Goal: Book appointment/travel/reservation

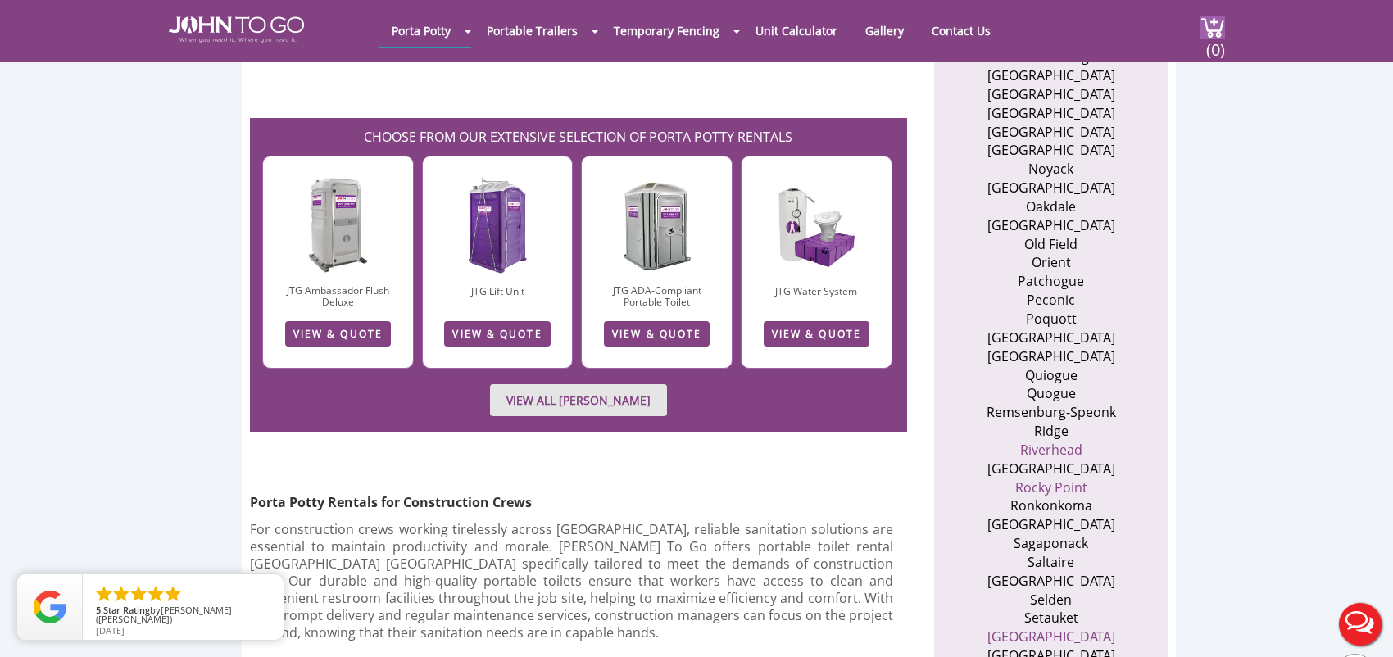
scroll to position [2534, 0]
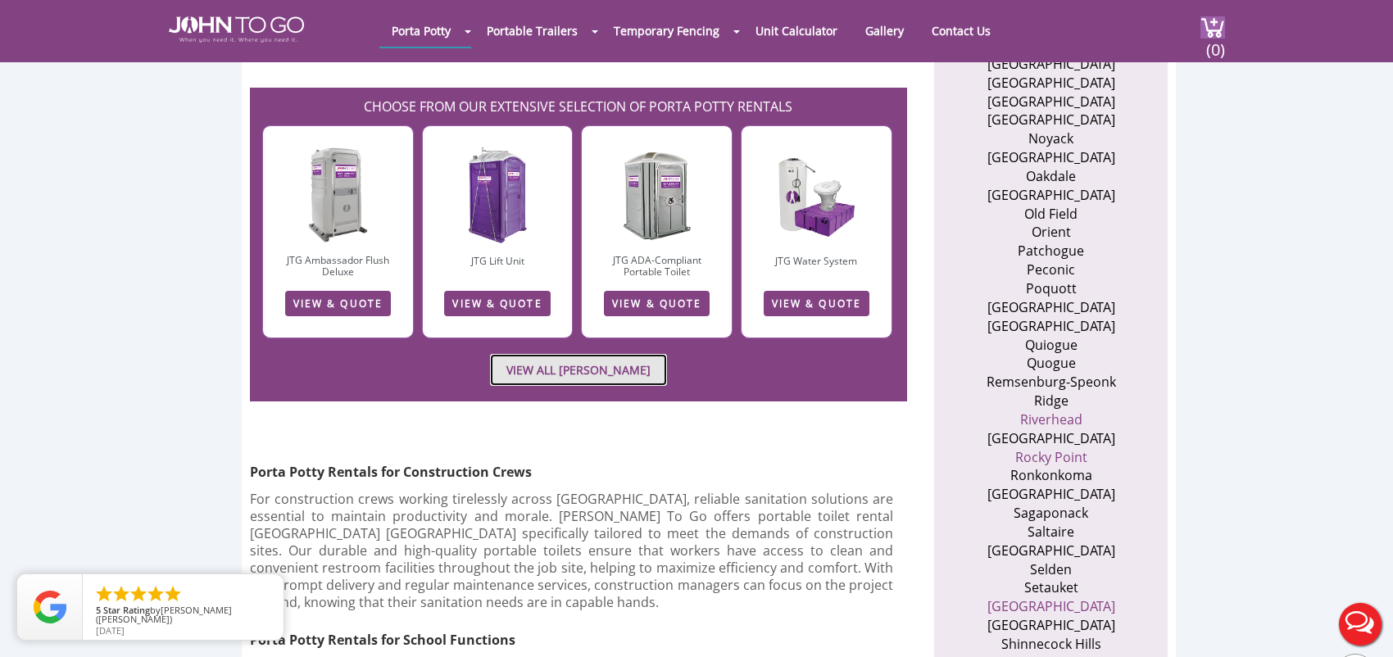
click at [537, 354] on link "VIEW ALL [PERSON_NAME]" at bounding box center [578, 370] width 177 height 32
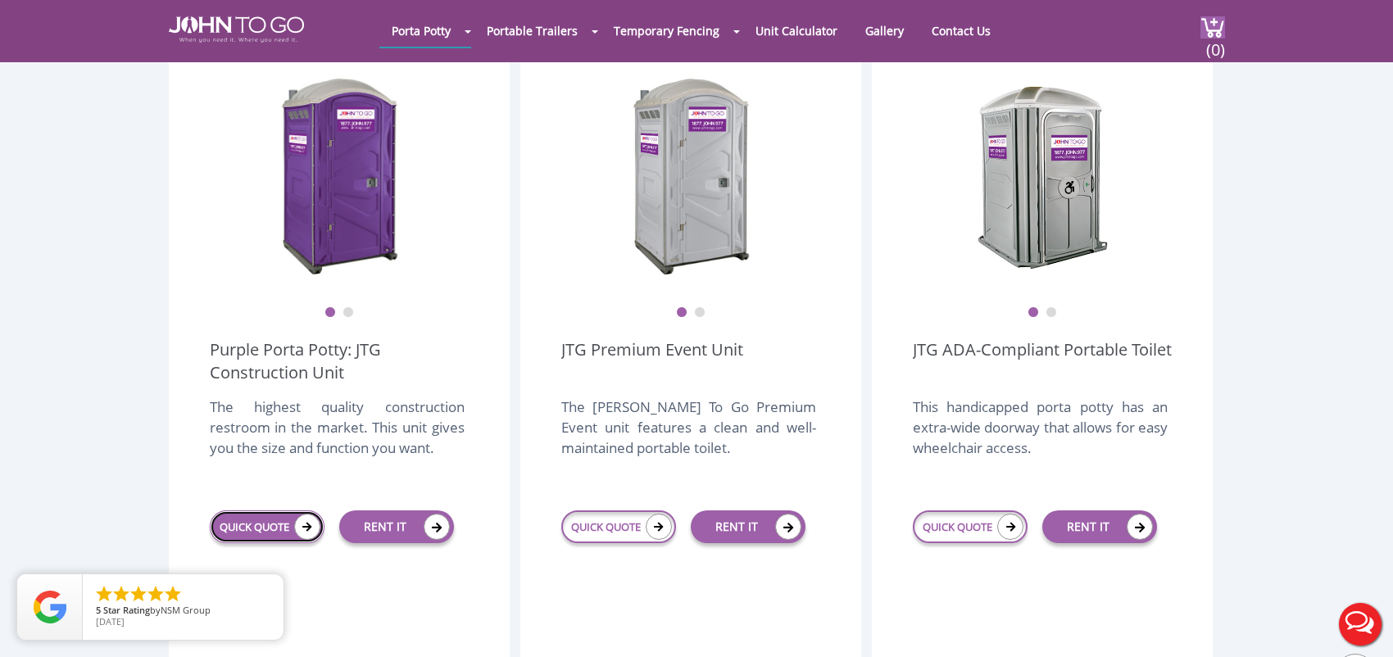
click at [305, 514] on icon at bounding box center [307, 527] width 26 height 26
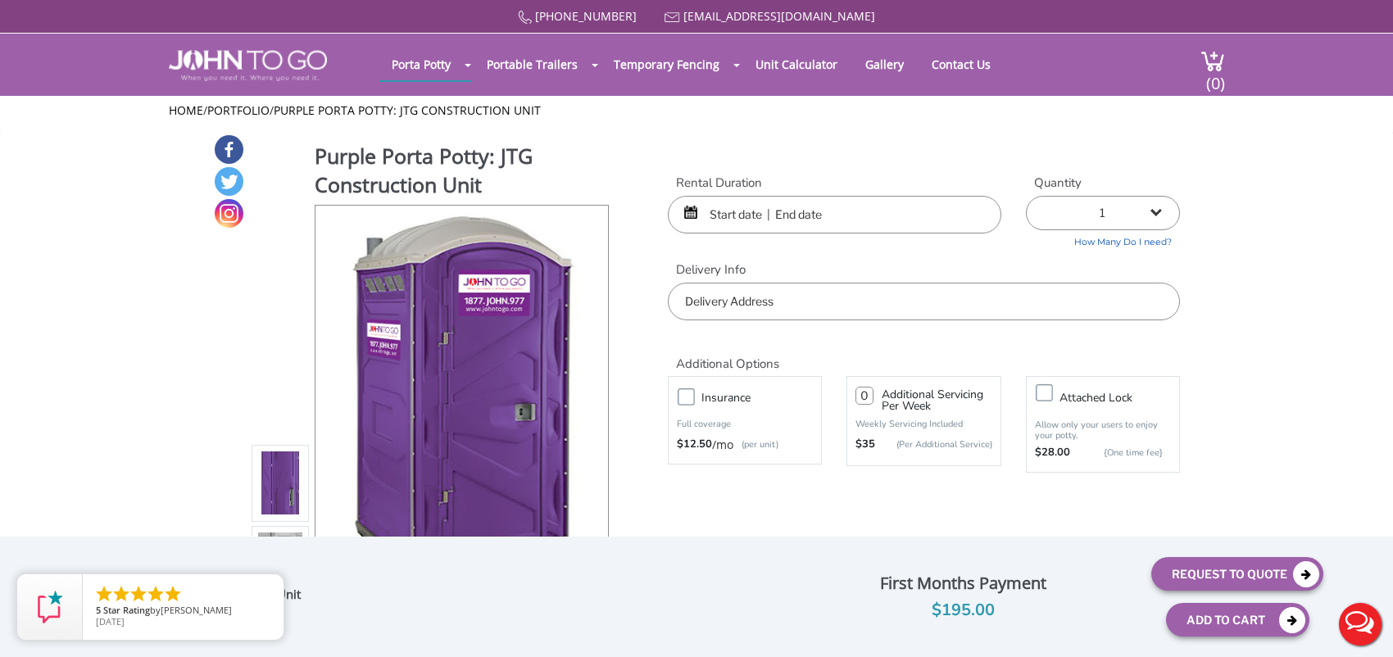
click at [732, 213] on input "text" at bounding box center [835, 215] width 334 height 38
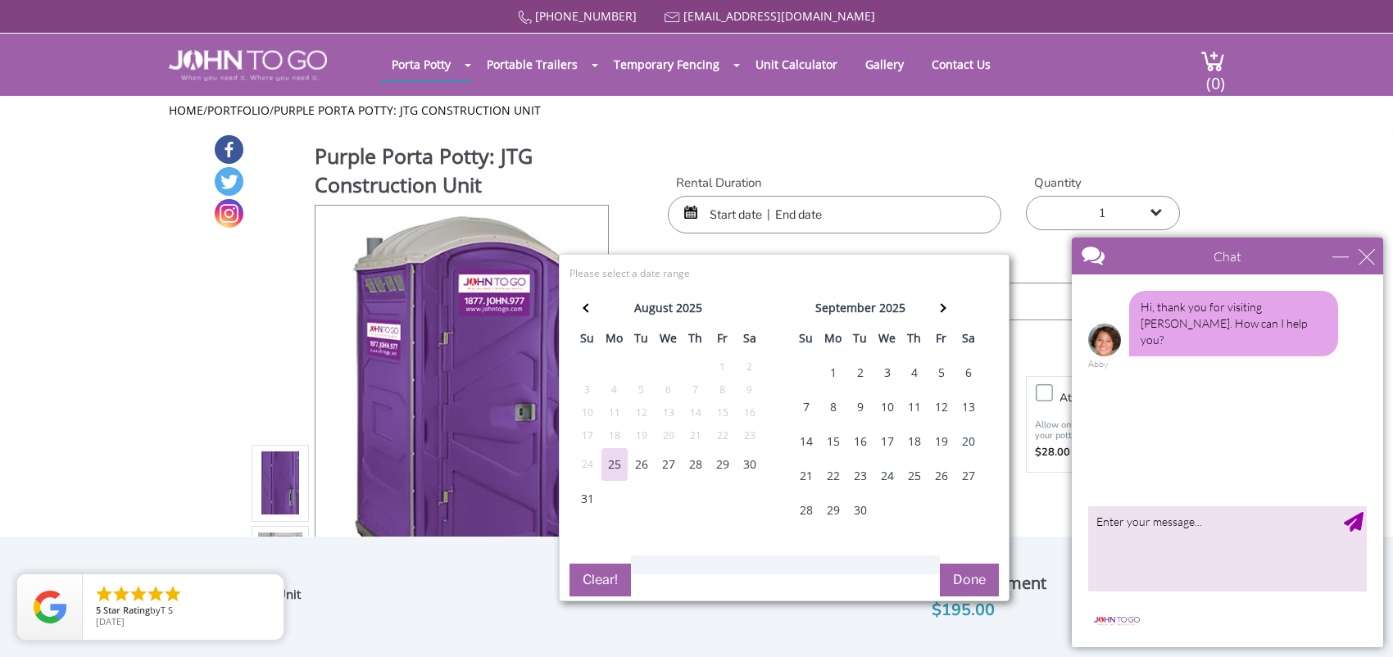
click at [945, 372] on div "5" at bounding box center [942, 373] width 26 height 33
click at [800, 406] on div "7" at bounding box center [806, 407] width 26 height 33
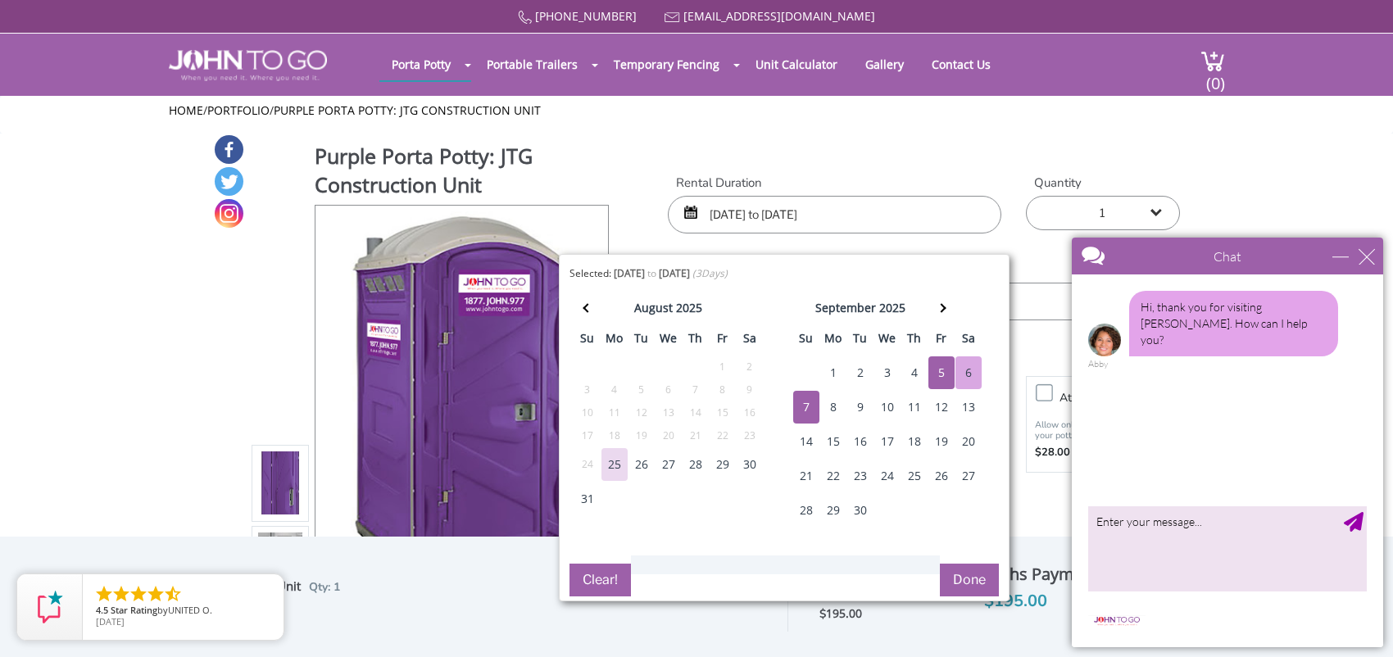
click at [956, 580] on button "Done" at bounding box center [969, 580] width 59 height 33
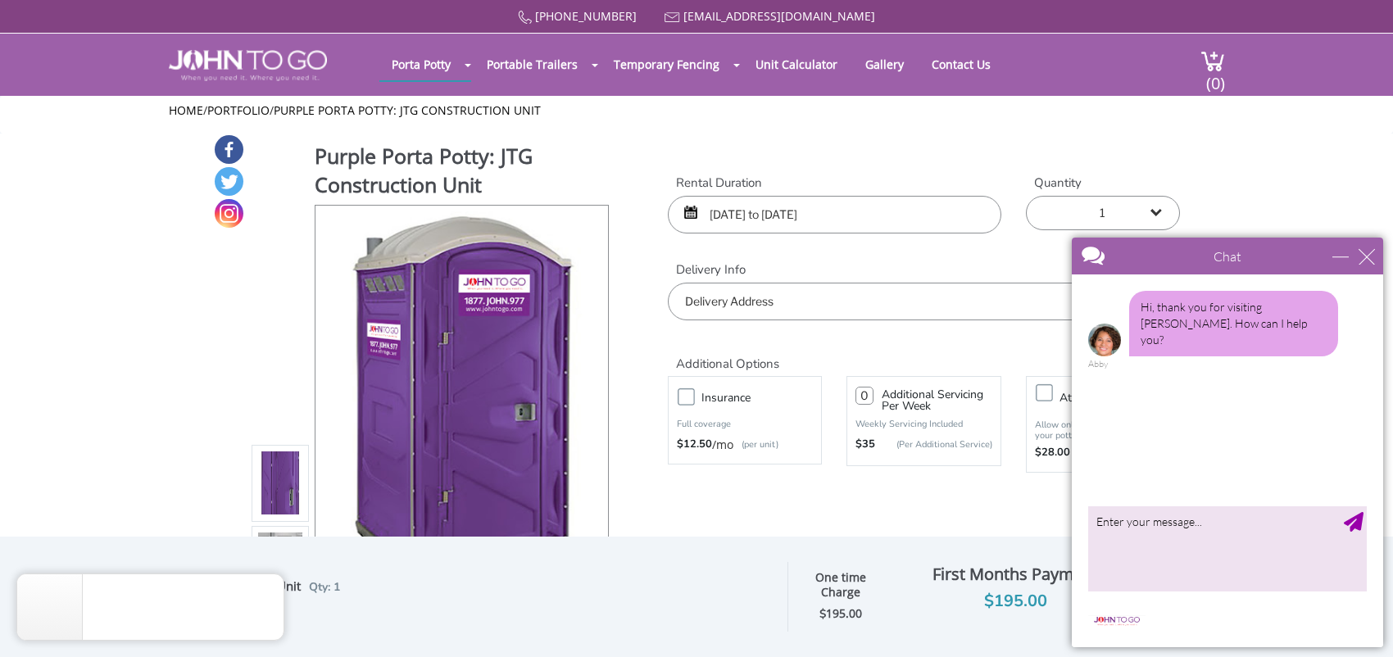
click at [834, 312] on input "text" at bounding box center [924, 302] width 512 height 38
click at [1371, 255] on div "close" at bounding box center [1367, 256] width 16 height 16
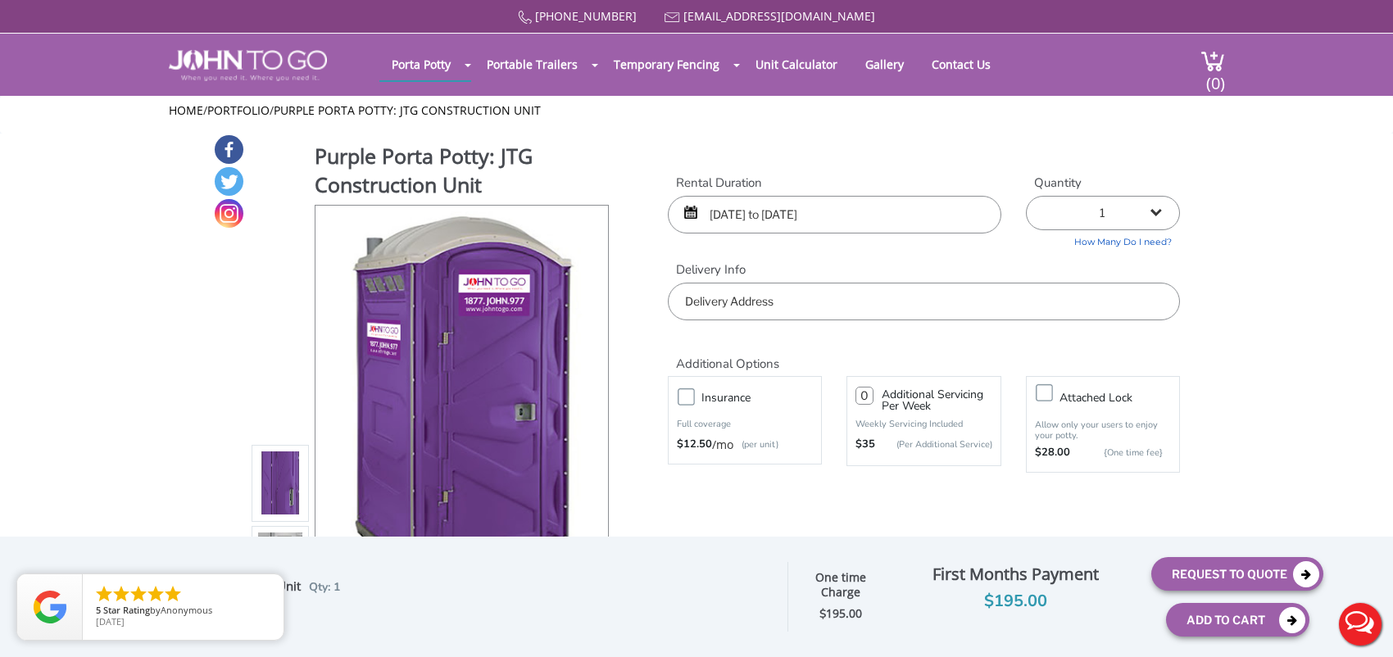
click at [775, 209] on input "09/05/2025 to 09/07/2025" at bounding box center [835, 215] width 334 height 38
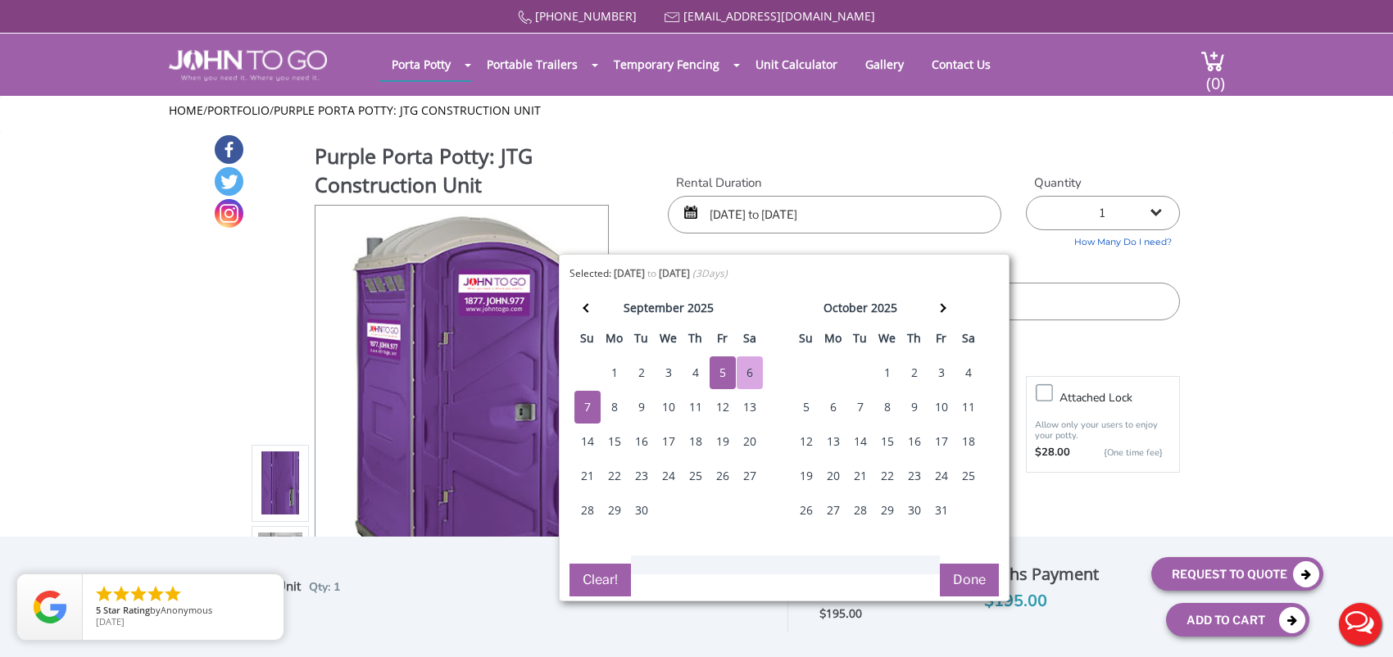
click at [715, 367] on div "5" at bounding box center [723, 373] width 26 height 33
click at [756, 374] on div "6" at bounding box center [750, 373] width 26 height 33
click at [724, 372] on div "5" at bounding box center [723, 373] width 26 height 33
click at [938, 186] on label "Rental Duration" at bounding box center [835, 183] width 334 height 17
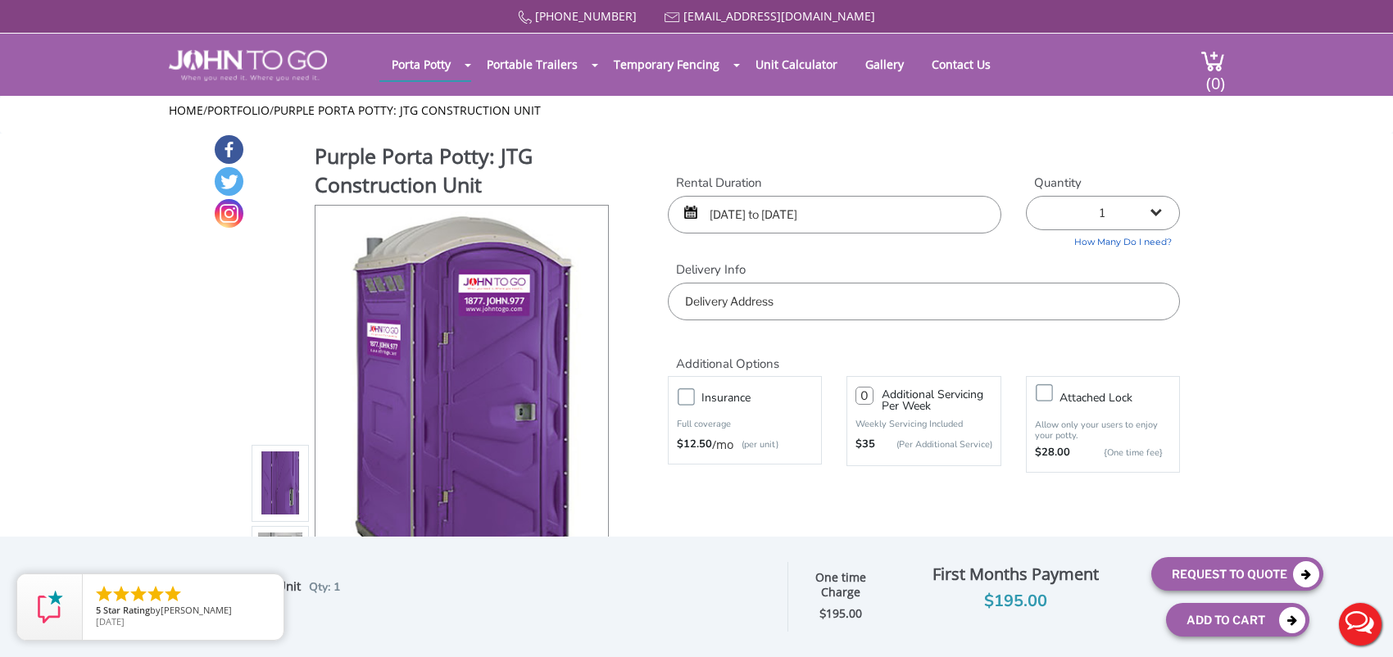
click at [804, 228] on input "09/05/2025 to 09/06/2025" at bounding box center [835, 215] width 334 height 38
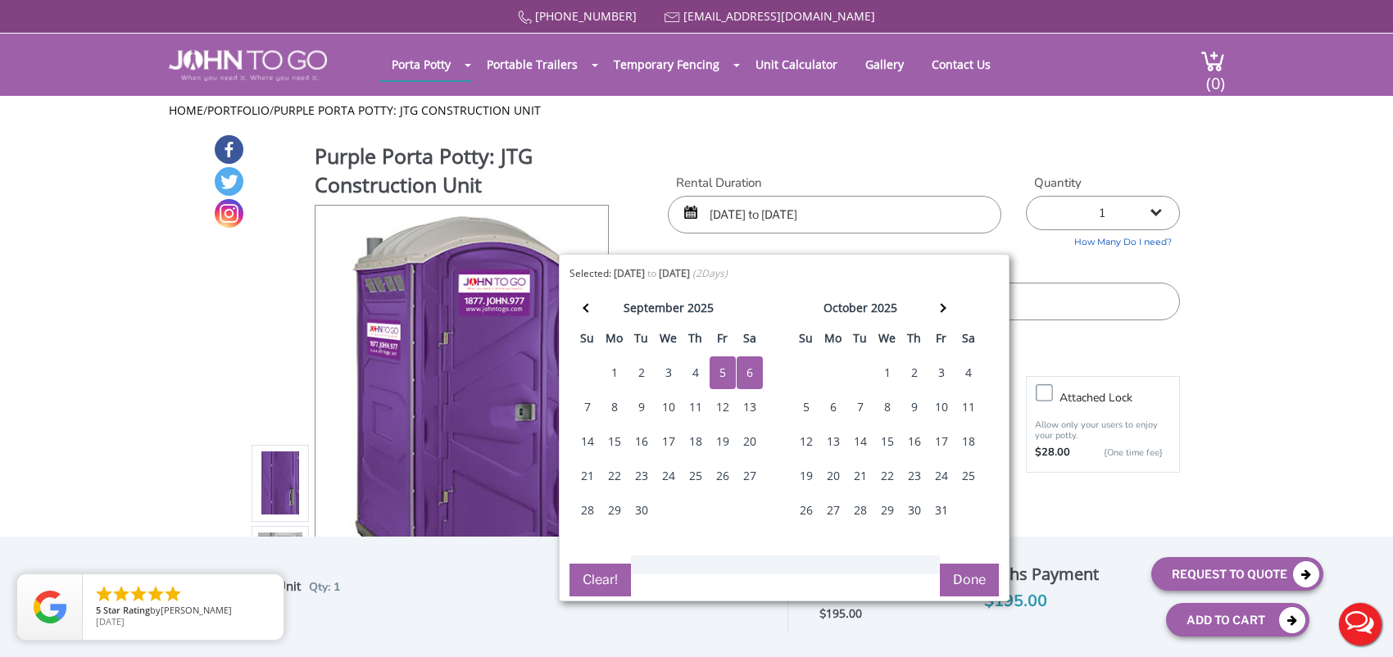
click at [894, 220] on input "09/05/2025 to 09/06/2025" at bounding box center [835, 215] width 334 height 38
type input "0"
click at [741, 372] on div "6" at bounding box center [750, 373] width 26 height 33
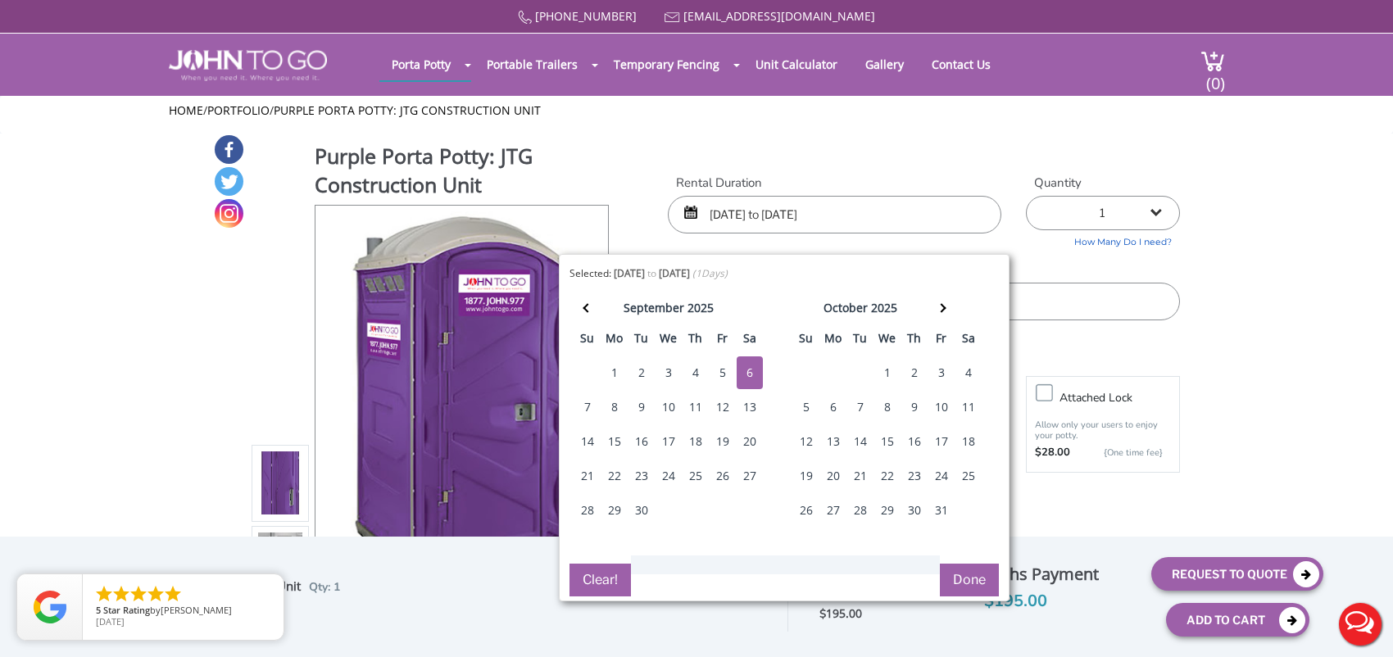
click at [821, 212] on input "09/06/2025 to 09/06/2025" at bounding box center [835, 215] width 334 height 38
click at [585, 406] on div "7" at bounding box center [588, 407] width 26 height 33
click at [737, 361] on div "6" at bounding box center [750, 373] width 26 height 33
type input "09/06/2025 to 09/07/2025"
click at [989, 587] on button "Done" at bounding box center [969, 580] width 59 height 33
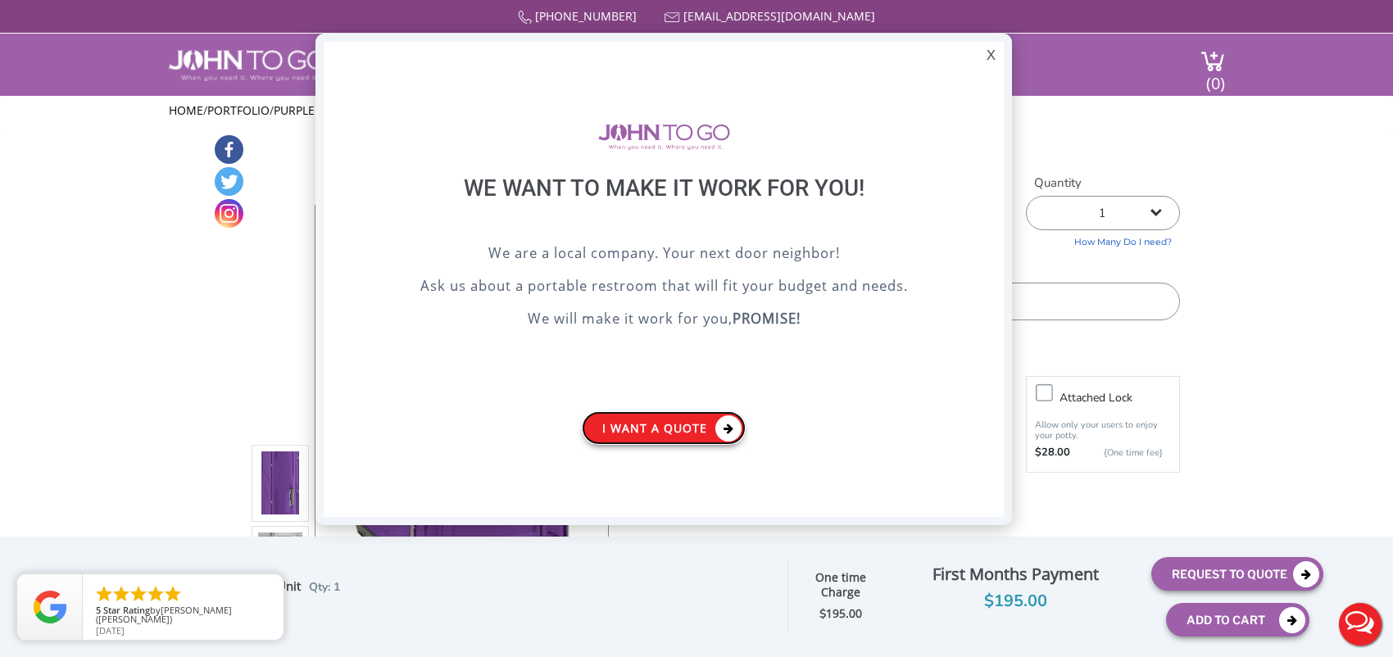
click at [715, 426] on link "I want a Quote" at bounding box center [664, 428] width 164 height 34
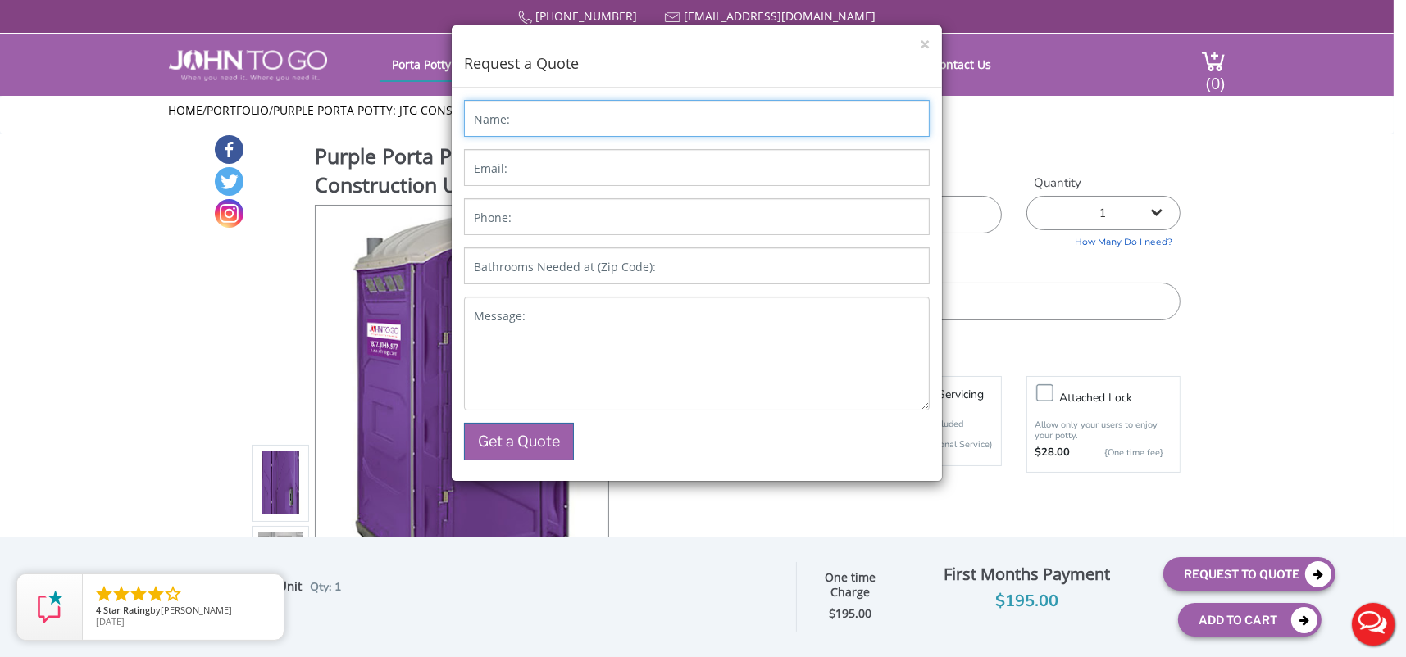
click at [562, 116] on input "Name:" at bounding box center [697, 118] width 466 height 37
type input "Mary Harris"
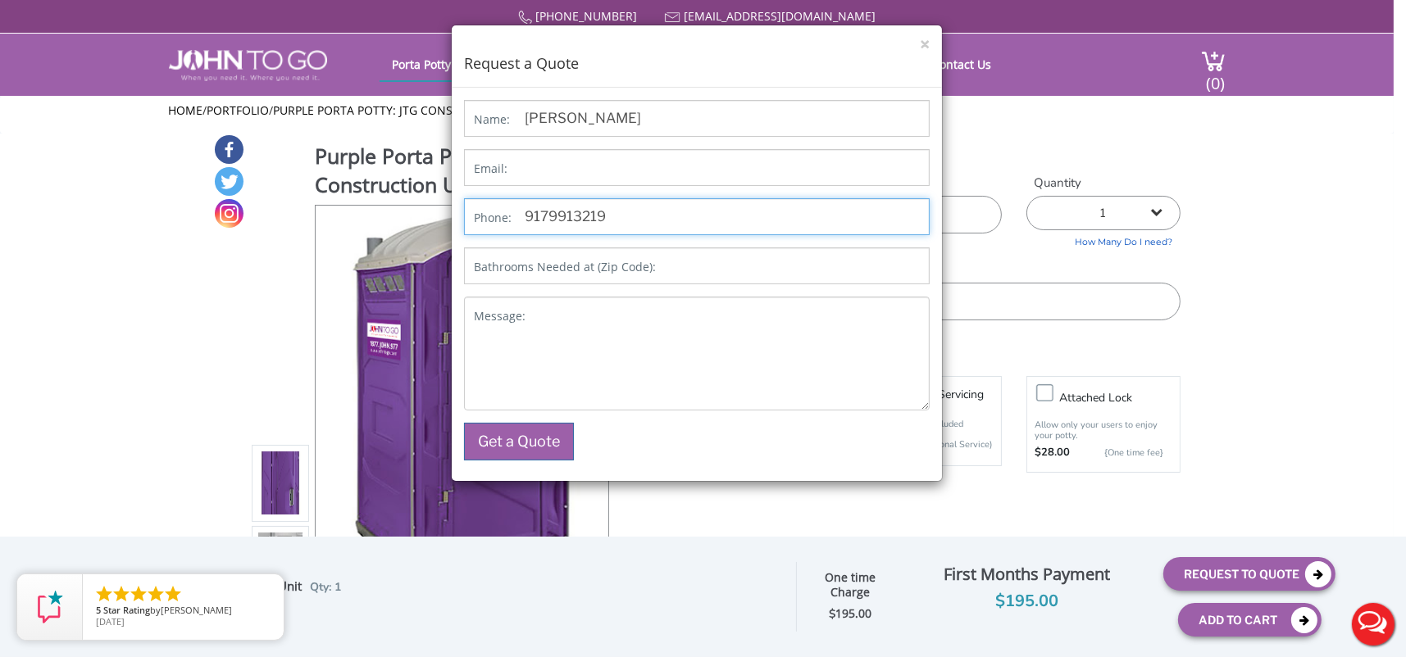
type input "9179913219"
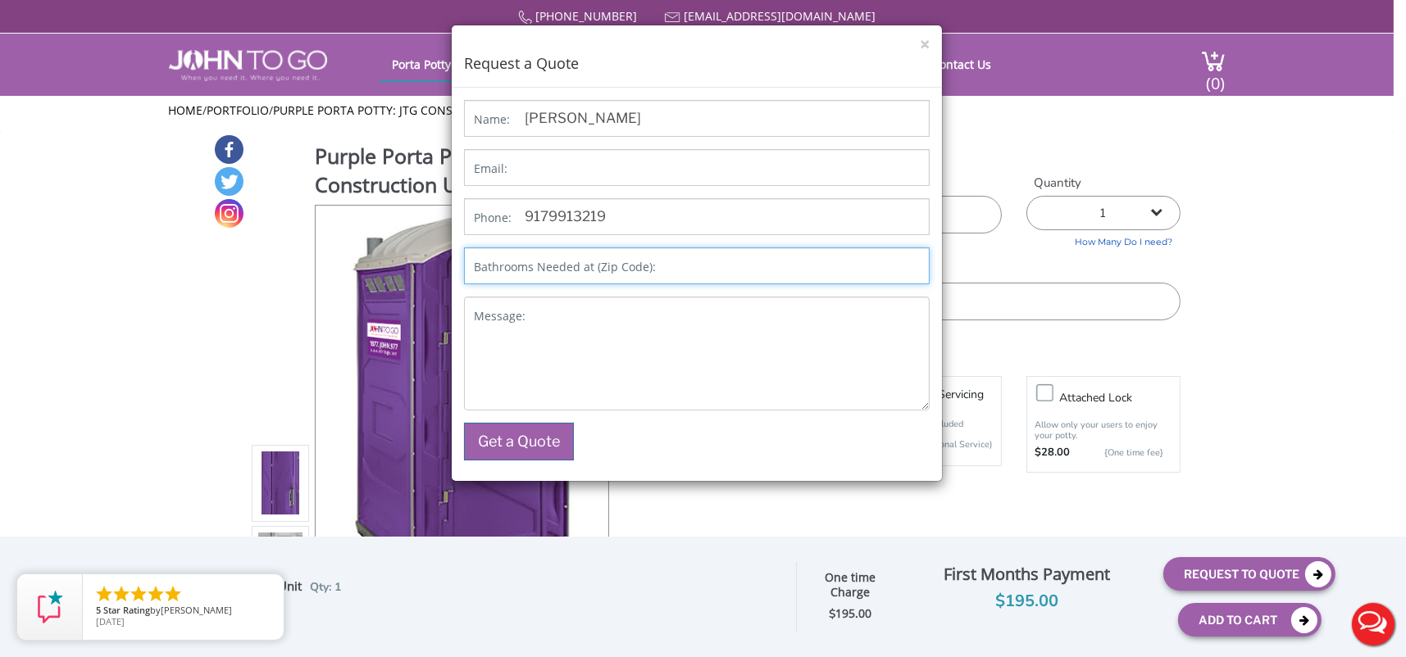
click at [664, 257] on div "Name: Mary Harris Email: Phone: 9179913219 Bathrooms Needed at (Zip Code): Mess…" at bounding box center [697, 280] width 466 height 361
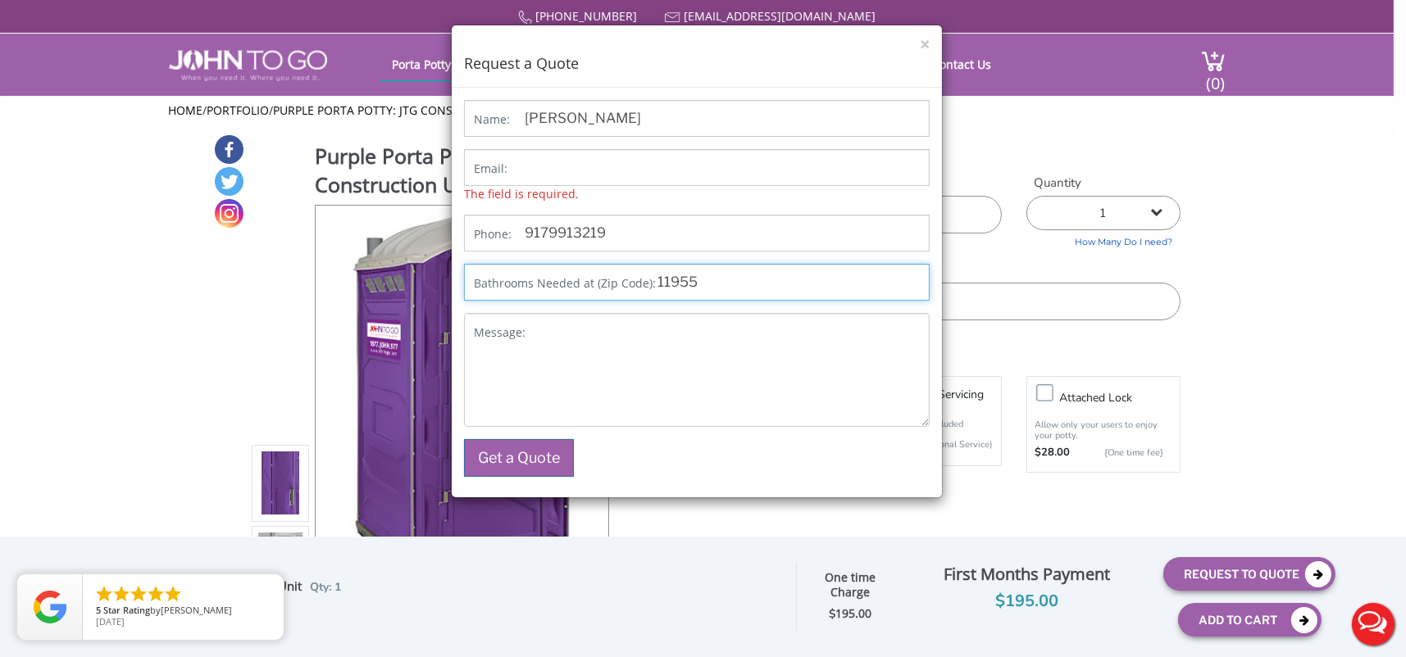
type input "11955"
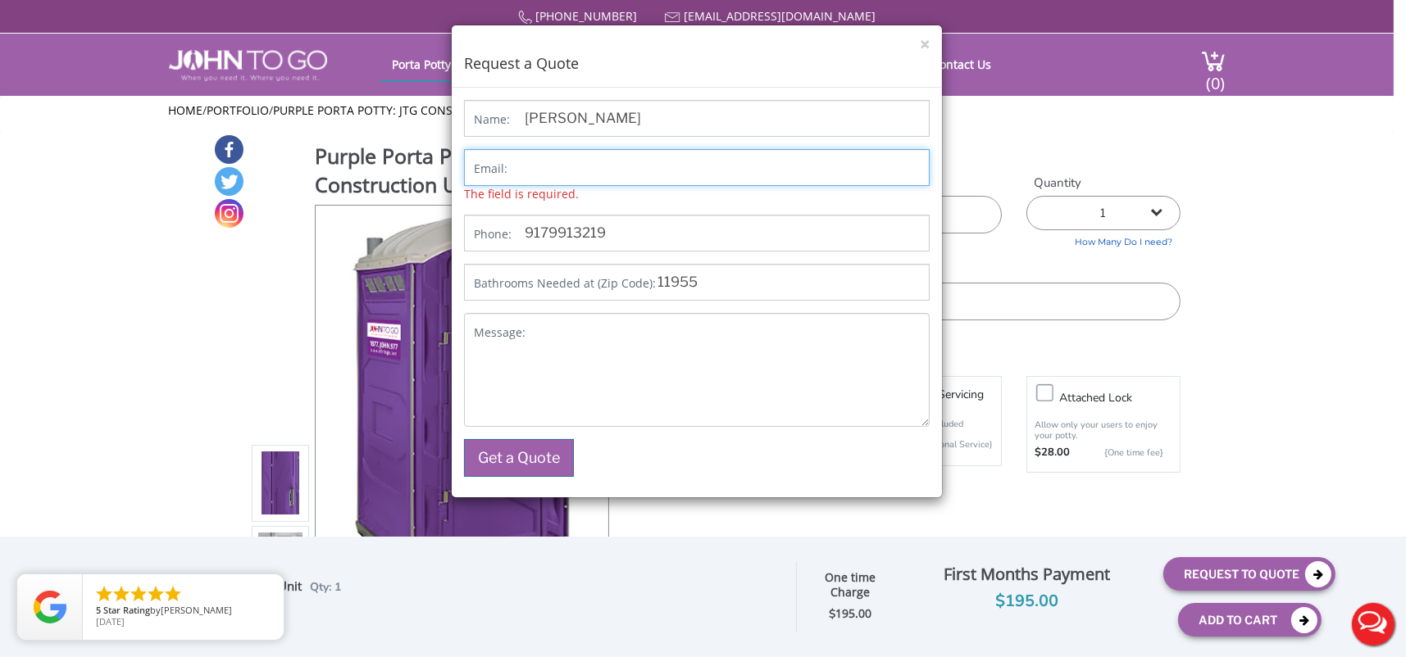
click at [663, 174] on input "Email:" at bounding box center [697, 167] width 466 height 37
click at [639, 174] on input "mhcshhhkccaekt@gmail.com" at bounding box center [697, 167] width 466 height 37
type input "mhcshhhkccaekt@gmail.com"
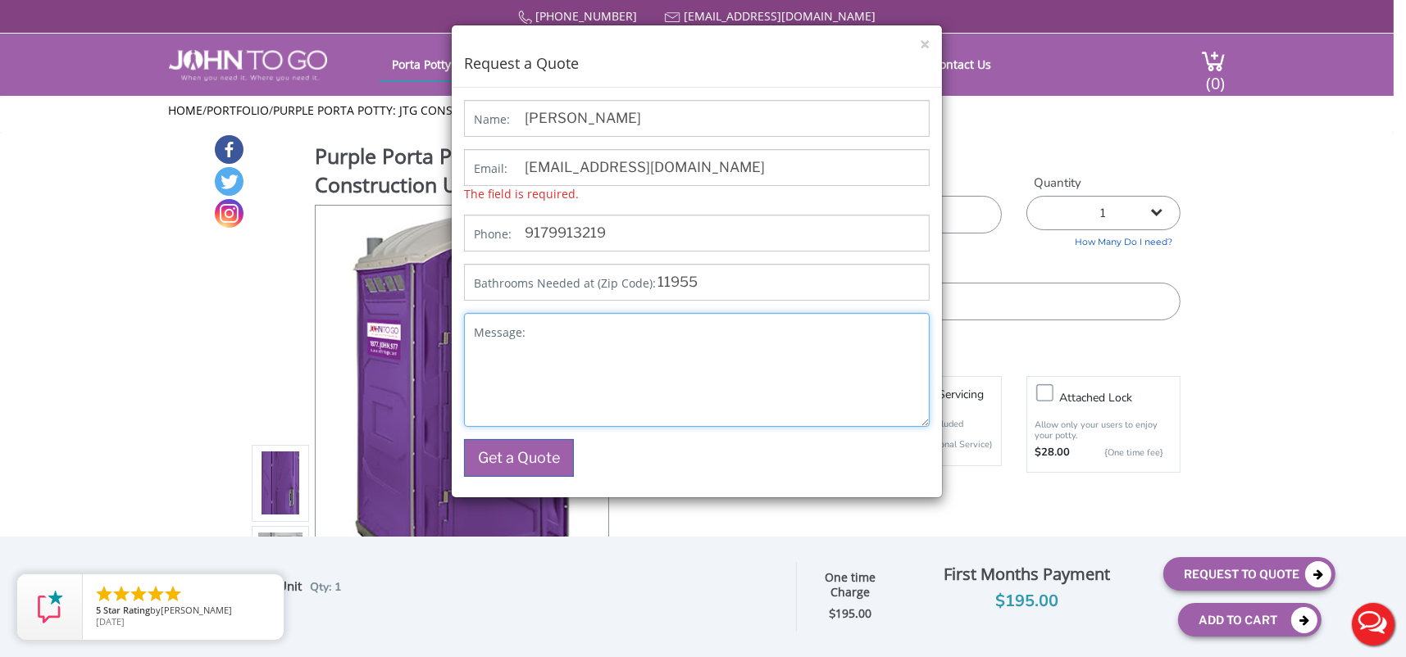
click at [559, 338] on textarea "Message:" at bounding box center [697, 370] width 466 height 114
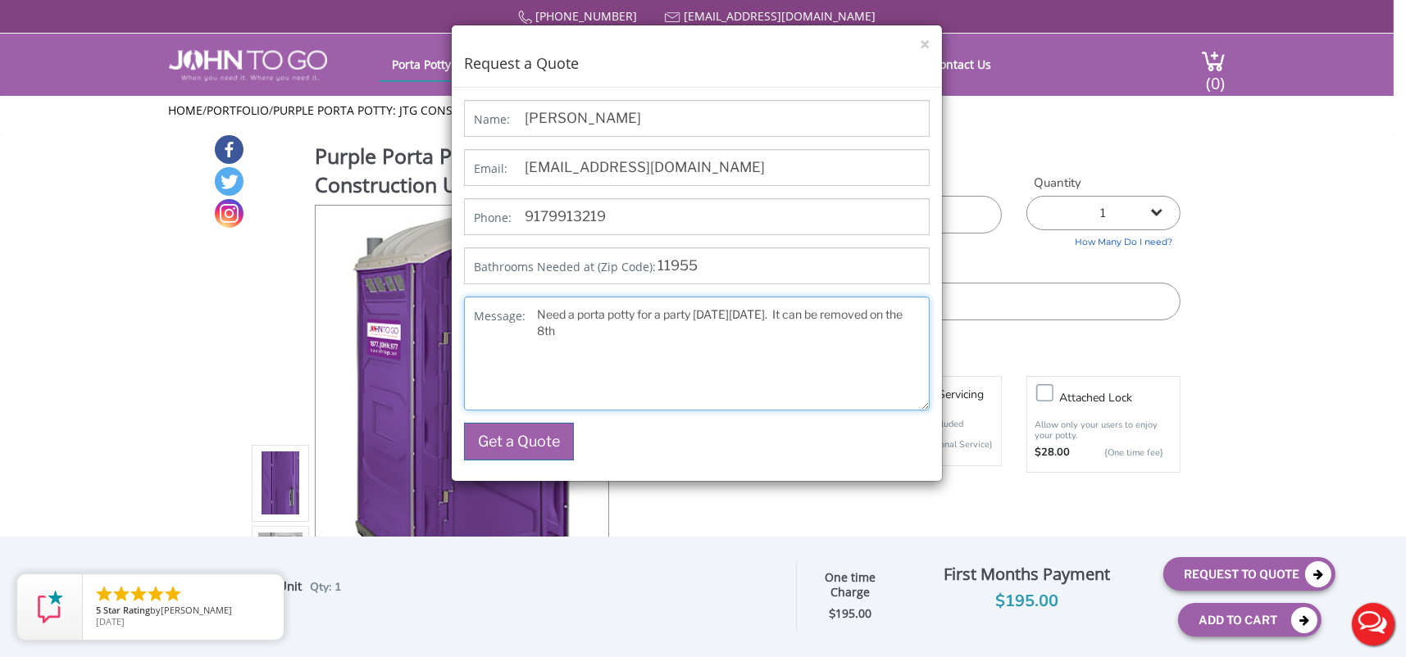
click at [667, 314] on textarea "Need a porta potty for a party on Sat Sep 6. It can be removed on the 8th" at bounding box center [697, 354] width 466 height 114
click at [623, 325] on textarea "Need a porta potty for a small party on Sat Sep 6. It can be removed on the 8th" at bounding box center [697, 354] width 466 height 114
drag, startPoint x: 799, startPoint y: 311, endPoint x: 807, endPoint y: 324, distance: 15.0
click at [807, 324] on textarea "Need a porta potty for a small party on Sat Sep 6. It can be removed on the 8th" at bounding box center [697, 354] width 466 height 114
type textarea "Need a porta potty for a small party on Sat Sep 6"
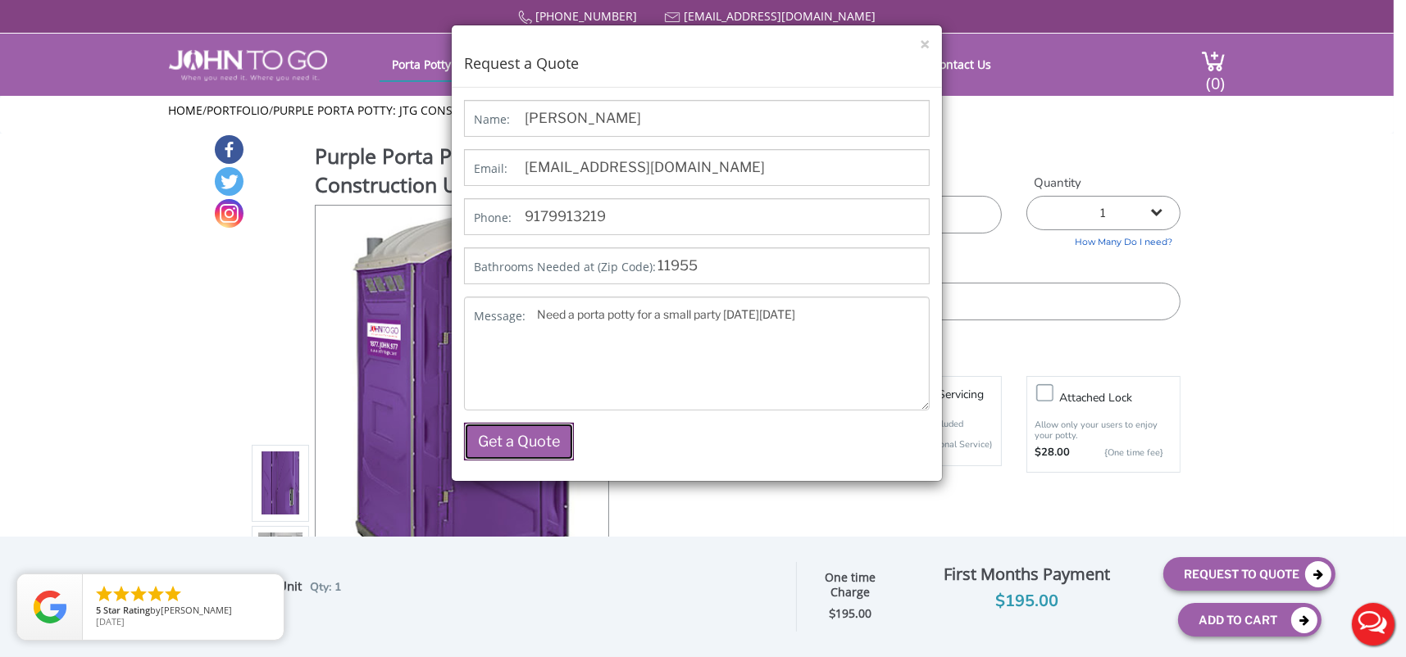
click at [552, 434] on button "Get a Quote" at bounding box center [519, 442] width 110 height 38
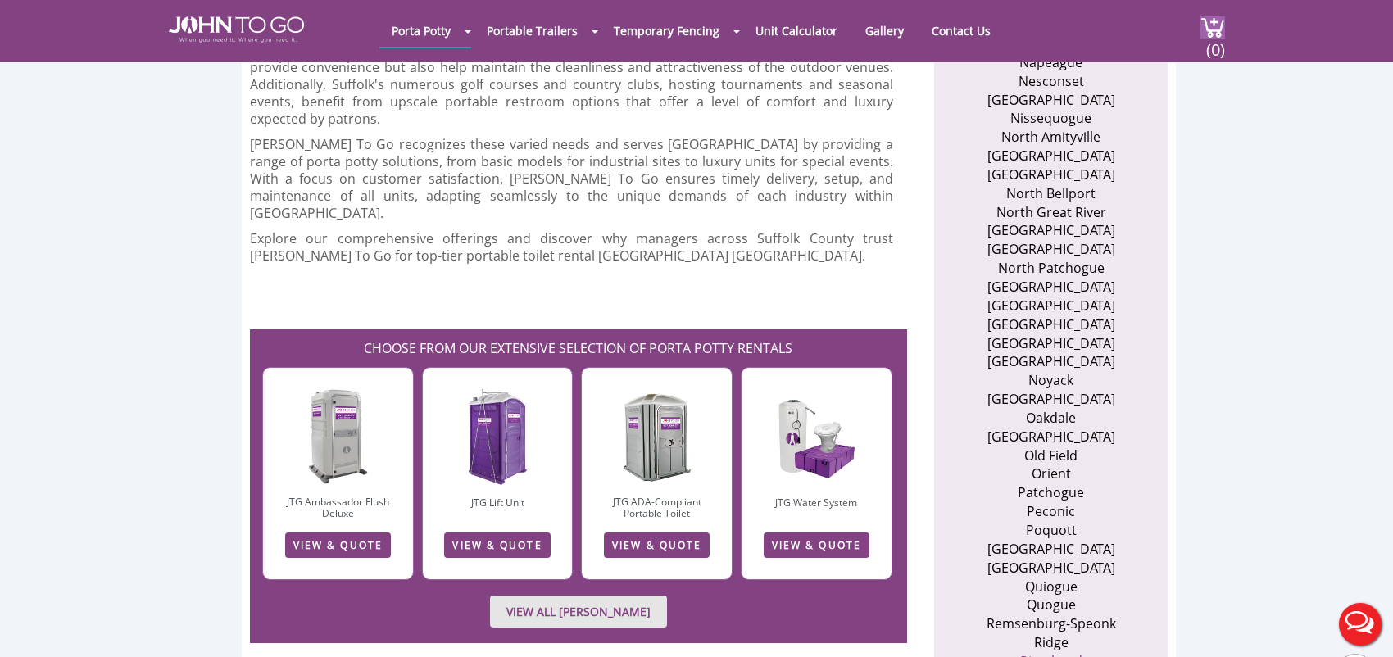
scroll to position [2534, 0]
